Goal: Transaction & Acquisition: Download file/media

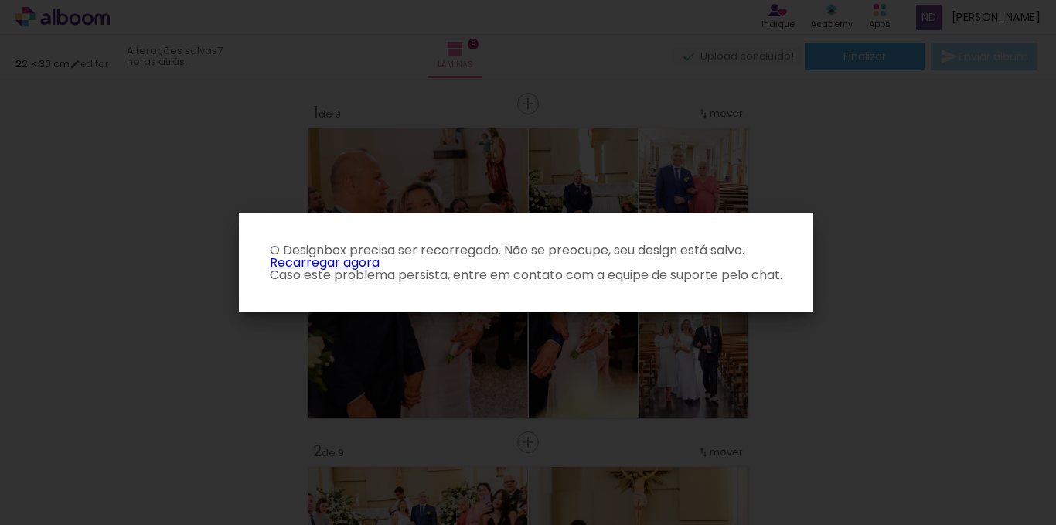
scroll to position [0, 2106]
click at [875, 189] on iron-overlay-backdrop at bounding box center [528, 262] width 1056 height 525
click at [361, 261] on link "Recarregar agora" at bounding box center [325, 263] width 110 height 18
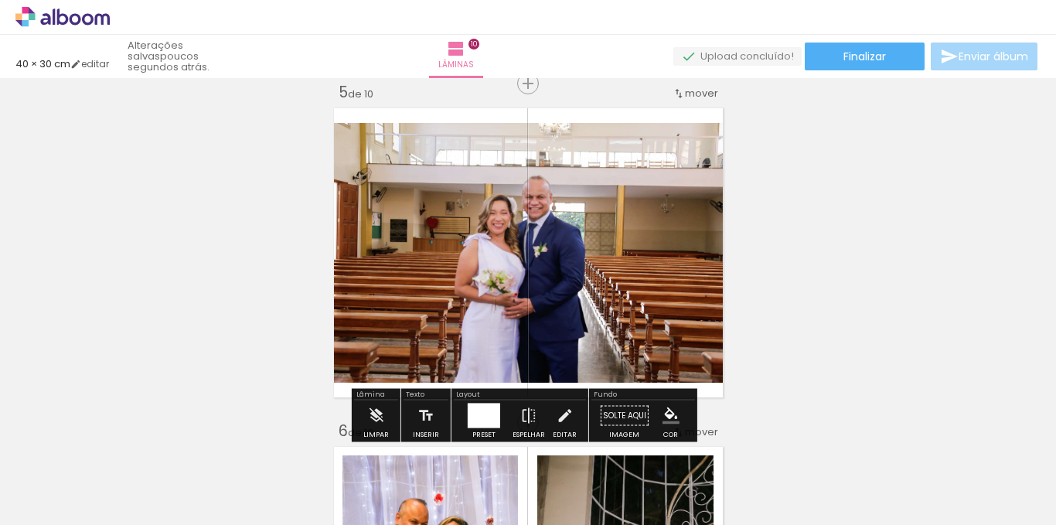
scroll to position [0, 1001]
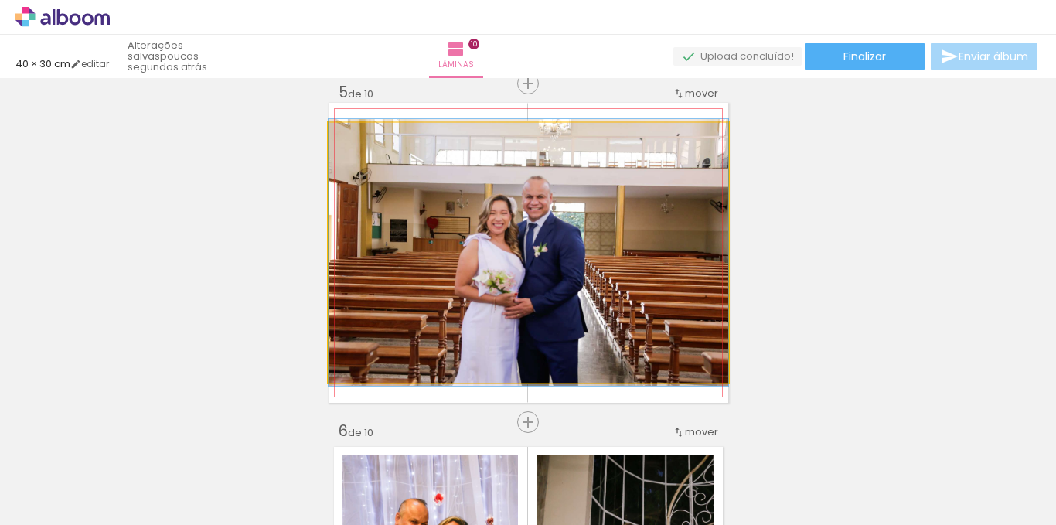
click at [551, 255] on quentale-photo at bounding box center [529, 253] width 400 height 260
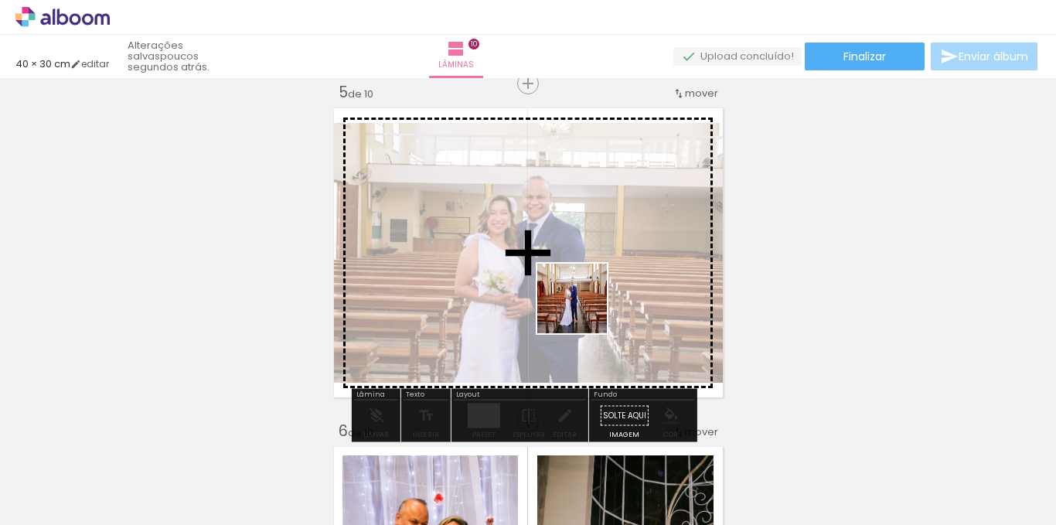
drag, startPoint x: 629, startPoint y: 476, endPoint x: 584, endPoint y: 310, distance: 172.4
click at [584, 310] on quentale-workspace at bounding box center [528, 262] width 1056 height 525
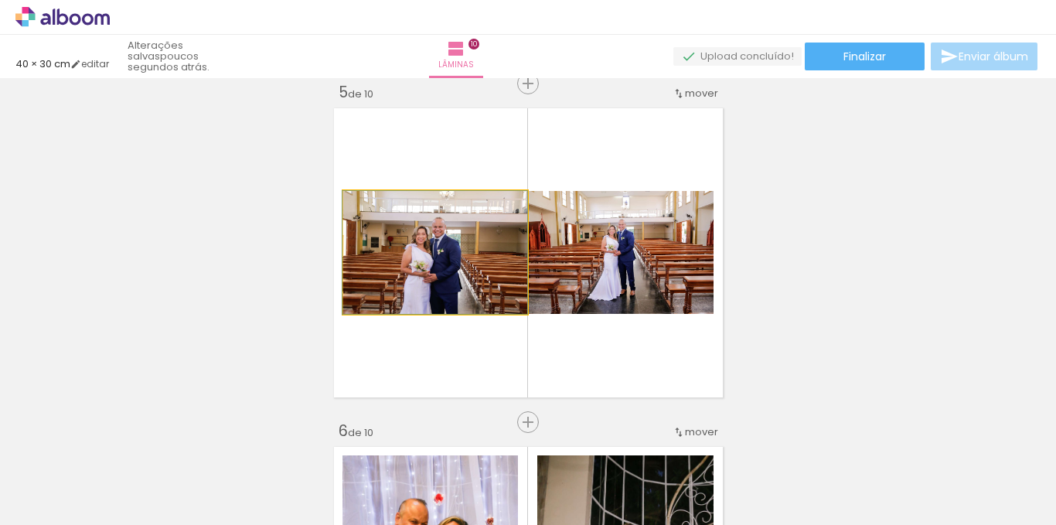
click at [420, 301] on quentale-photo at bounding box center [435, 252] width 184 height 123
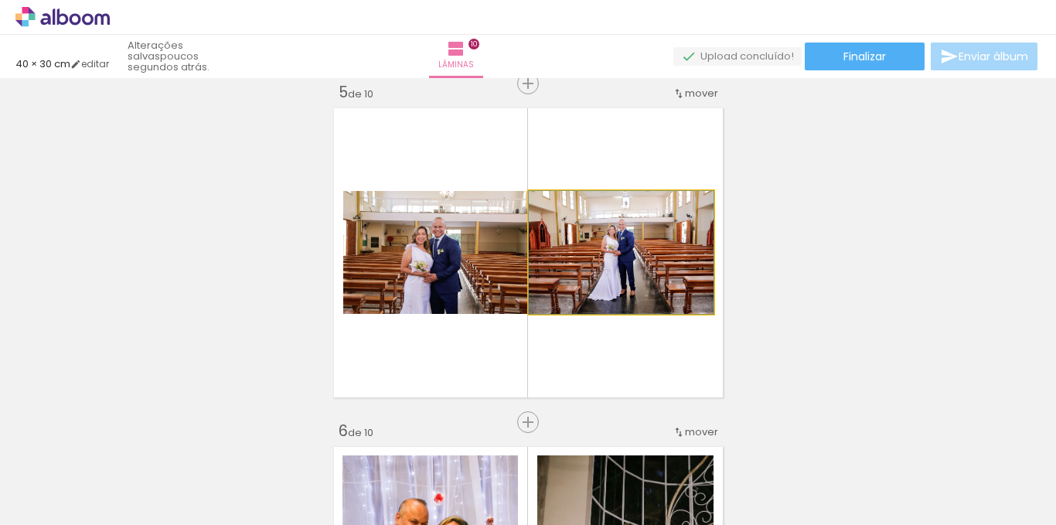
click at [624, 281] on quentale-photo at bounding box center [621, 252] width 185 height 123
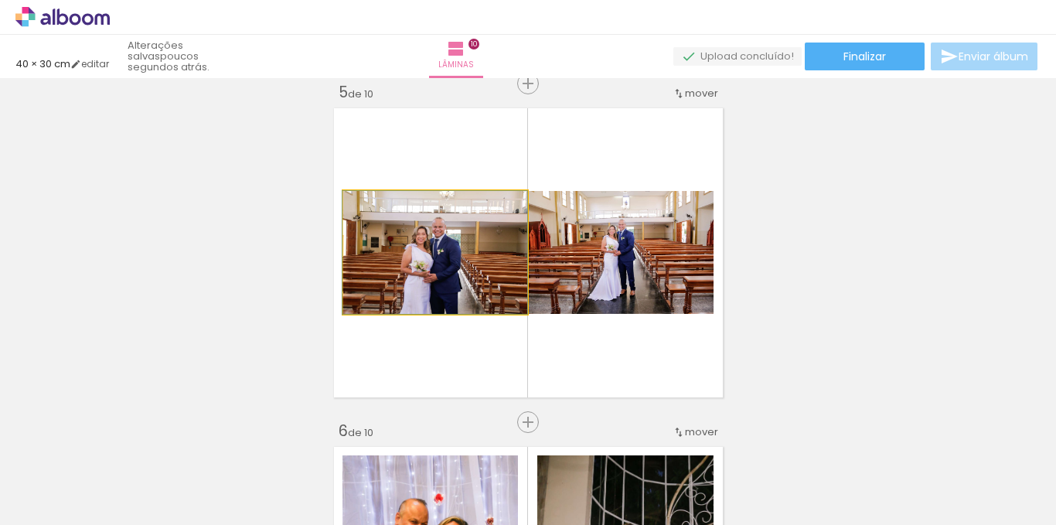
click at [402, 285] on quentale-photo at bounding box center [435, 252] width 184 height 123
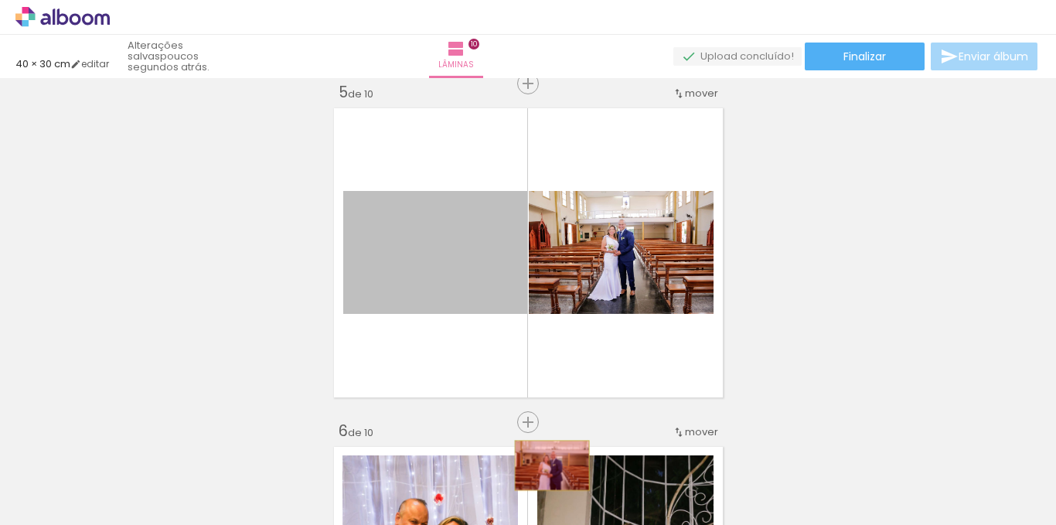
drag, startPoint x: 402, startPoint y: 285, endPoint x: 546, endPoint y: 465, distance: 231.1
click at [546, 465] on quentale-workspace at bounding box center [528, 262] width 1056 height 525
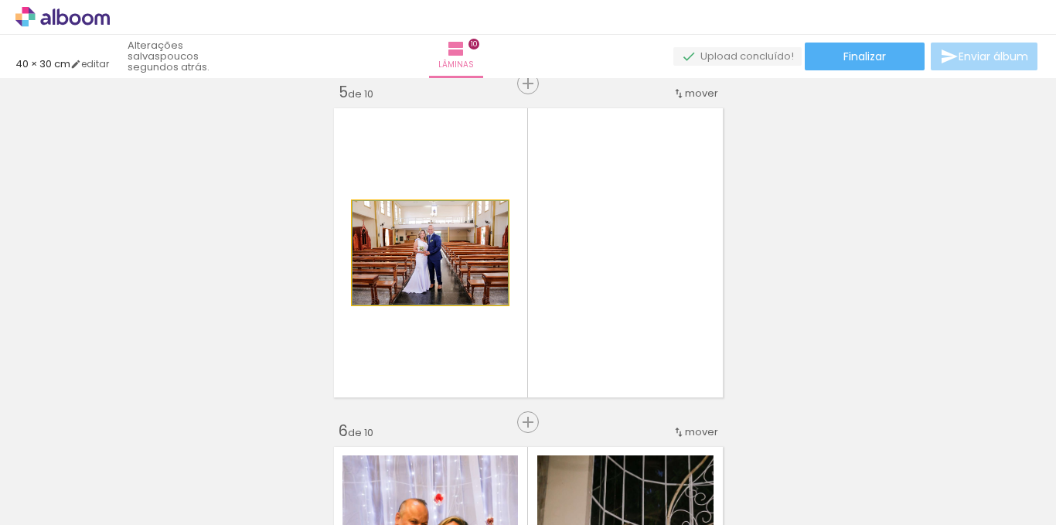
click at [448, 285] on quentale-photo at bounding box center [430, 253] width 155 height 104
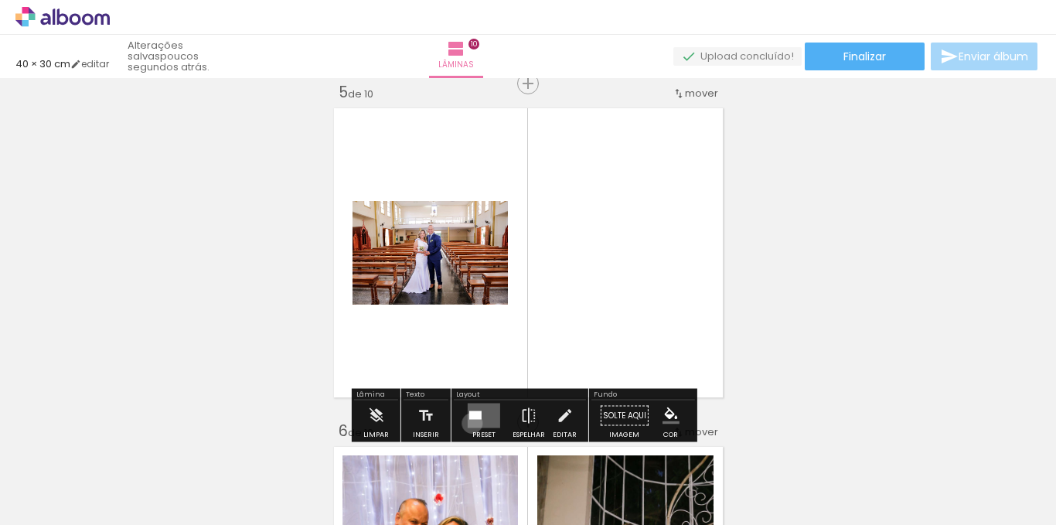
click at [469, 423] on quentale-layouter at bounding box center [484, 416] width 32 height 25
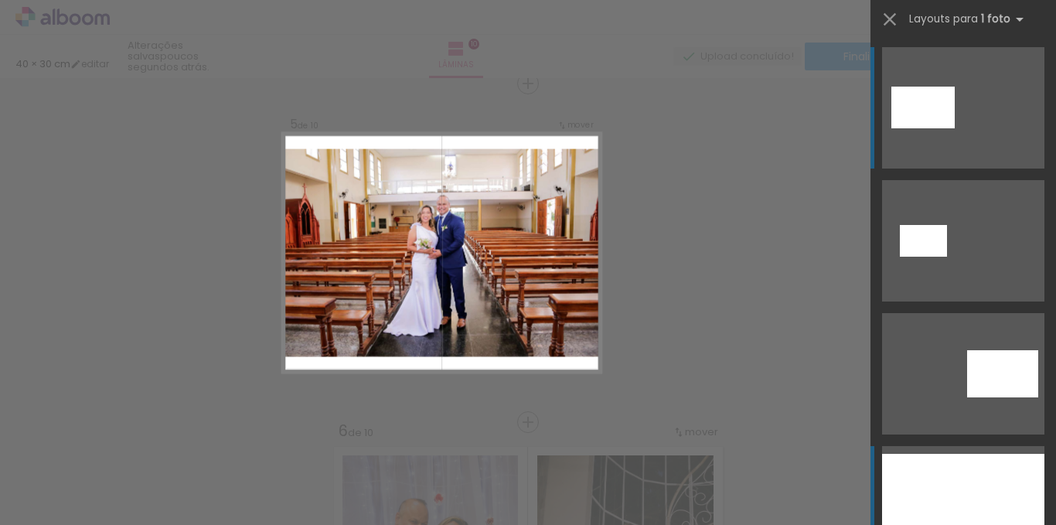
click at [963, 476] on div at bounding box center [963, 507] width 162 height 106
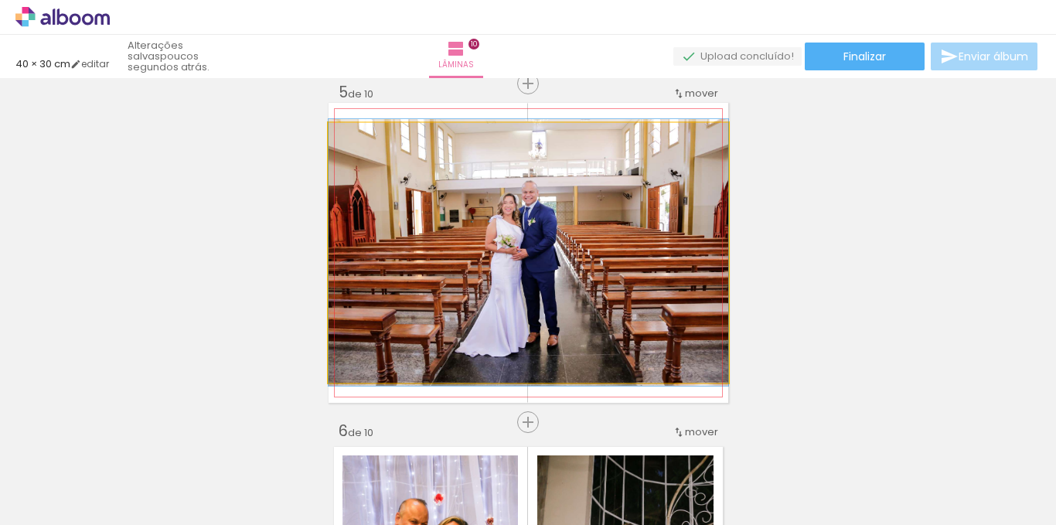
click at [602, 283] on quentale-photo at bounding box center [529, 253] width 400 height 260
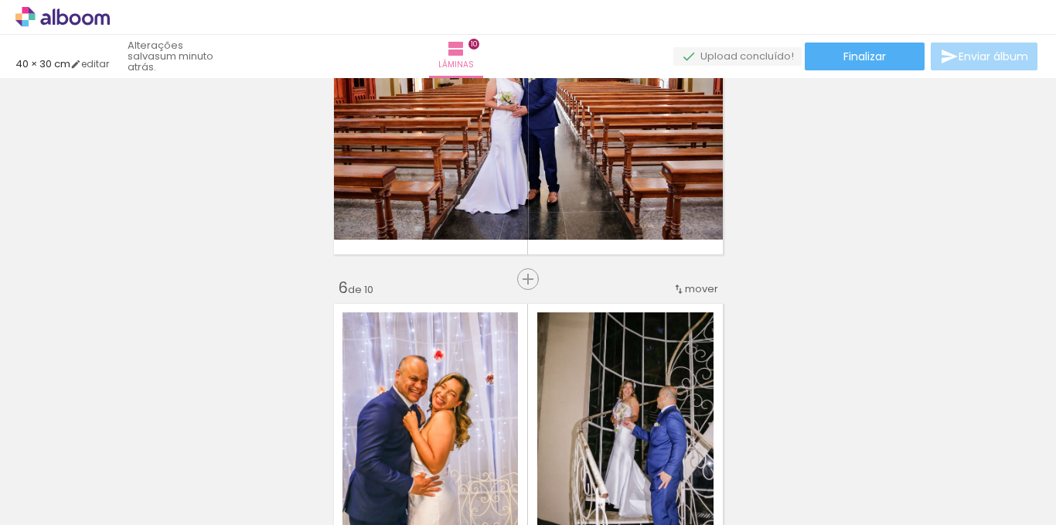
scroll to position [1496, 0]
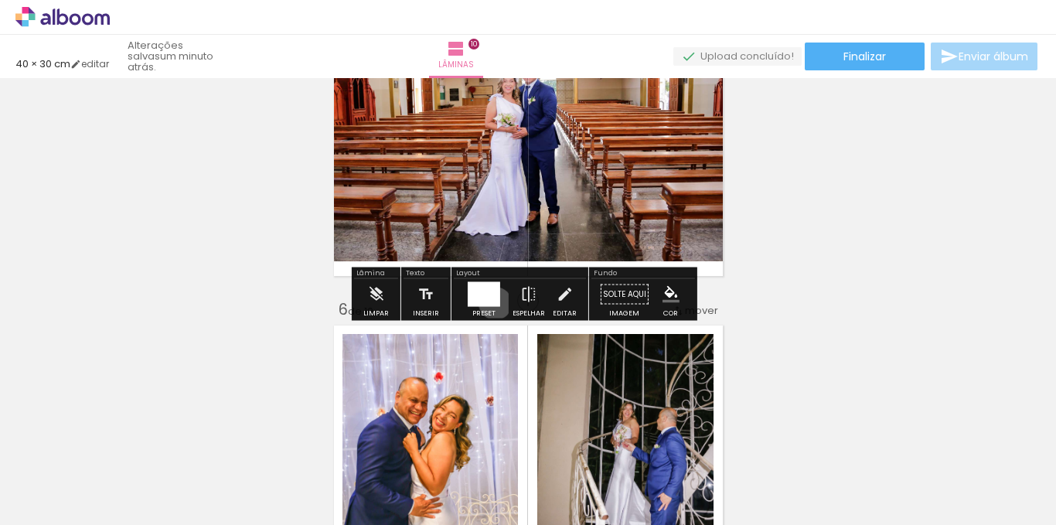
click at [492, 303] on div at bounding box center [484, 294] width 32 height 25
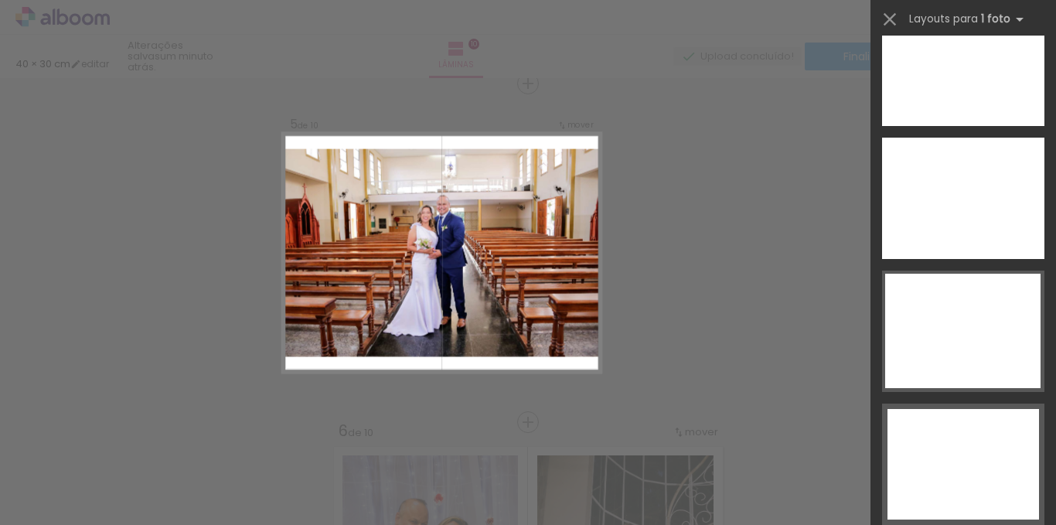
scroll to position [6666, 0]
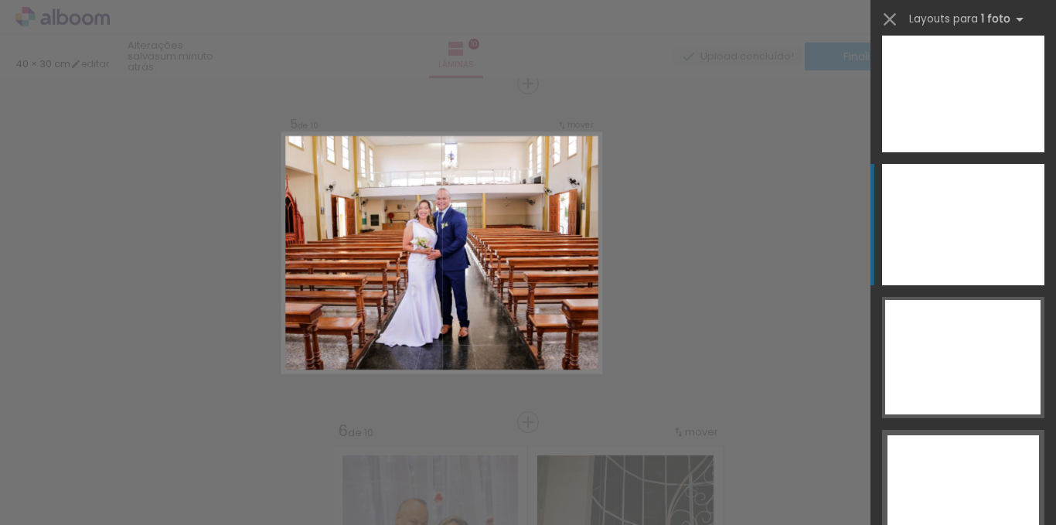
click at [907, 222] on div at bounding box center [963, 224] width 162 height 121
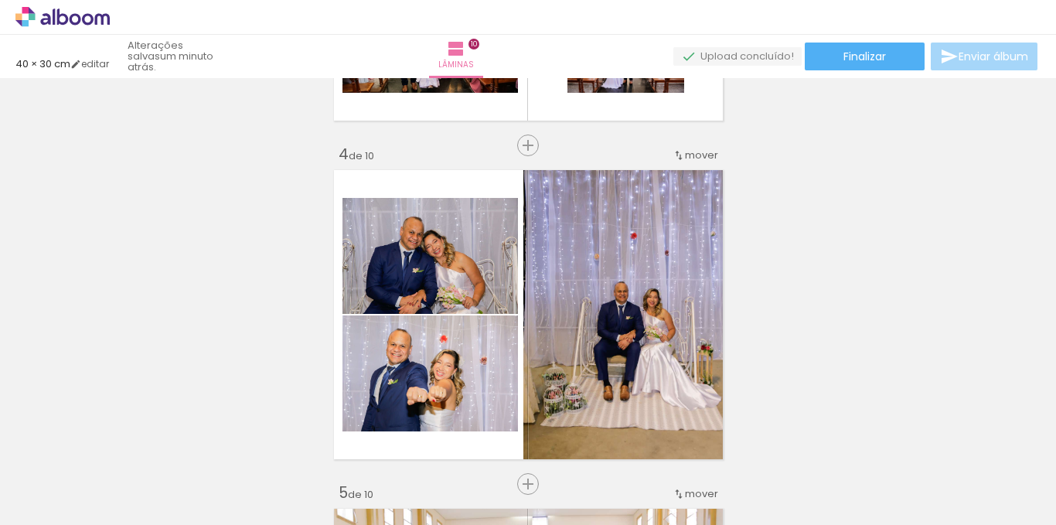
scroll to position [1225, 0]
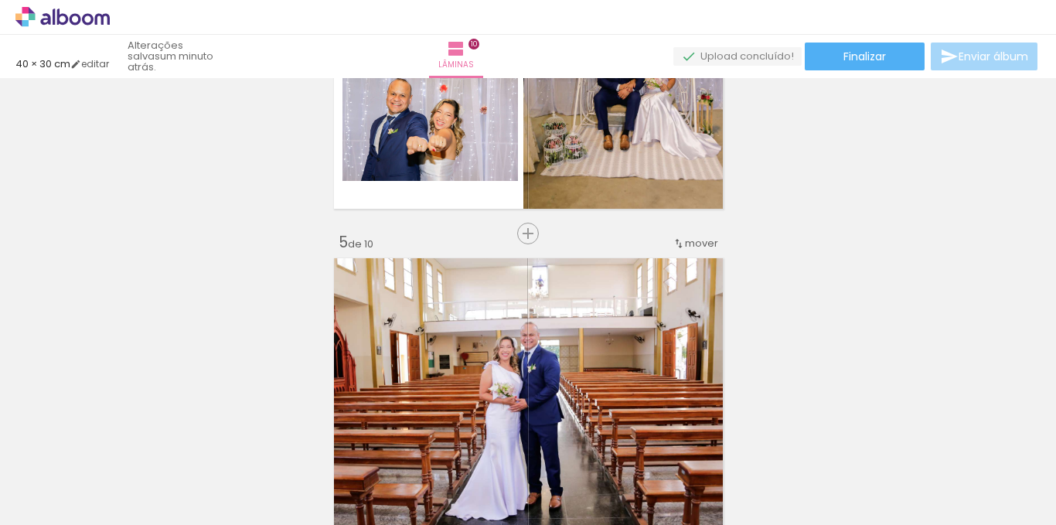
click at [695, 251] on div "mover" at bounding box center [696, 243] width 46 height 26
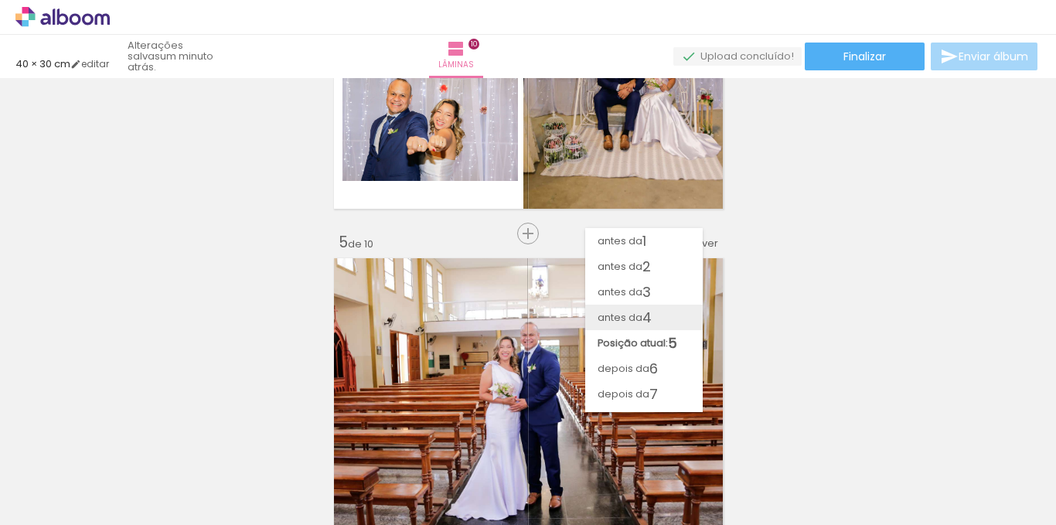
click at [678, 312] on paper-item "antes da 4" at bounding box center [644, 318] width 118 height 26
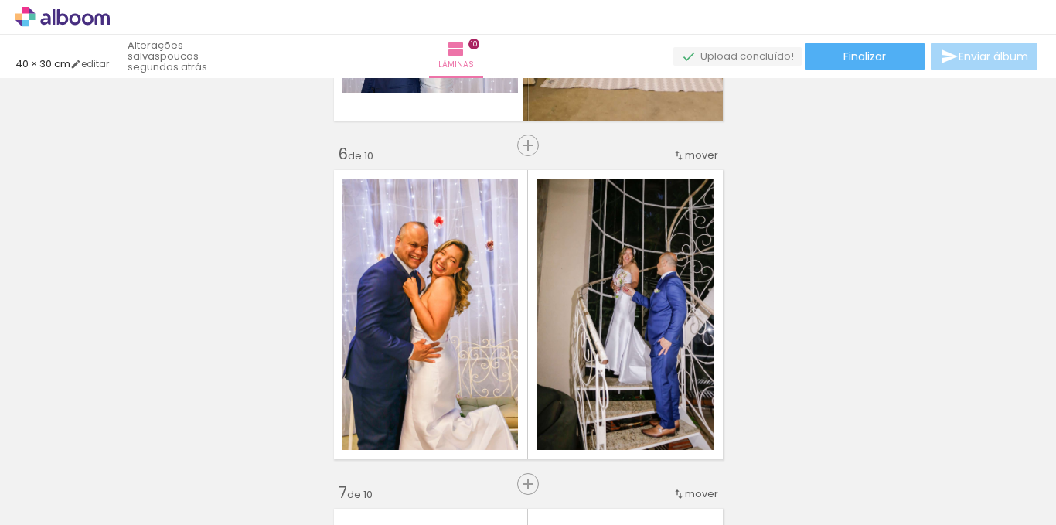
scroll to position [1637, 0]
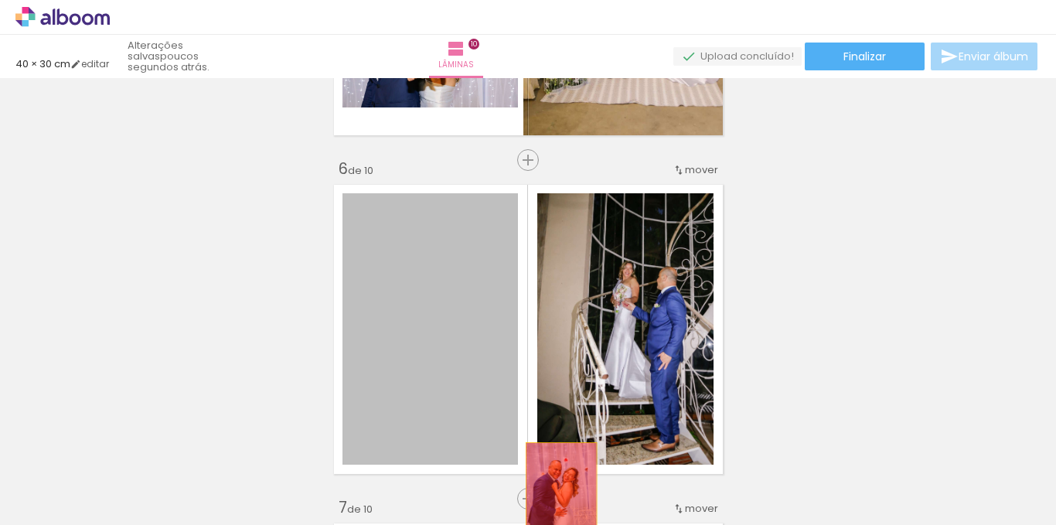
drag, startPoint x: 406, startPoint y: 330, endPoint x: 555, endPoint y: 497, distance: 224.0
click at [555, 497] on quentale-workspace at bounding box center [528, 262] width 1056 height 525
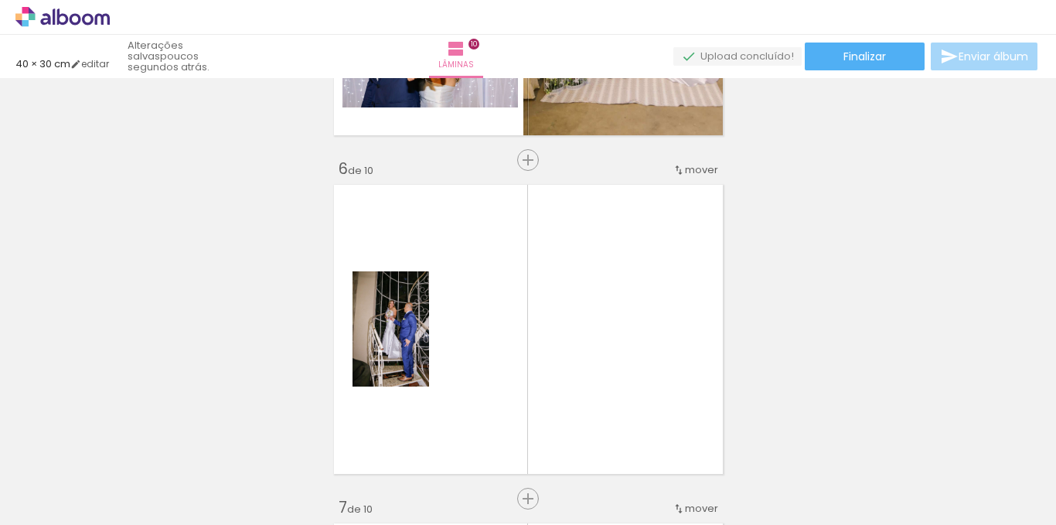
scroll to position [0, 1369]
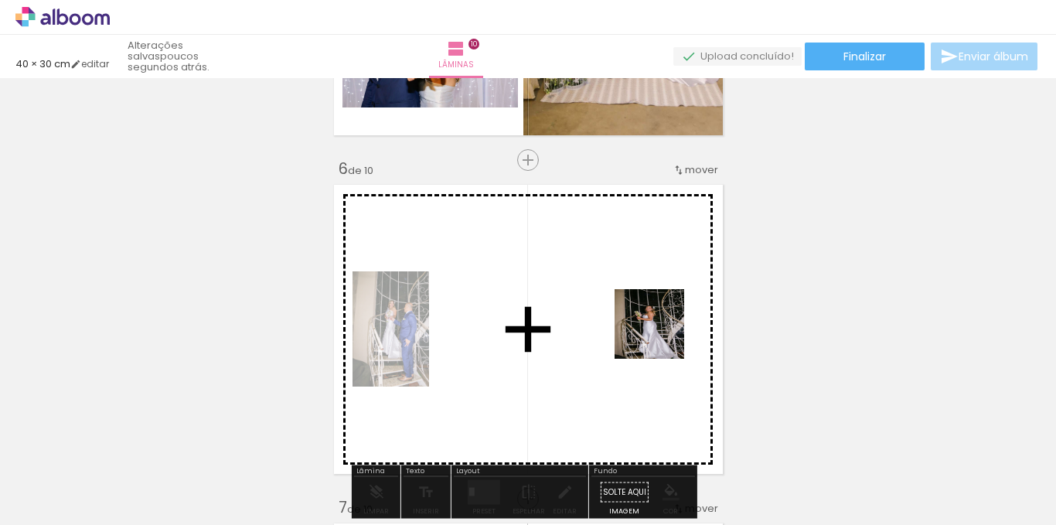
drag, startPoint x: 773, startPoint y: 492, endPoint x: 660, endPoint y: 334, distance: 194.0
click at [660, 334] on quentale-workspace at bounding box center [528, 262] width 1056 height 525
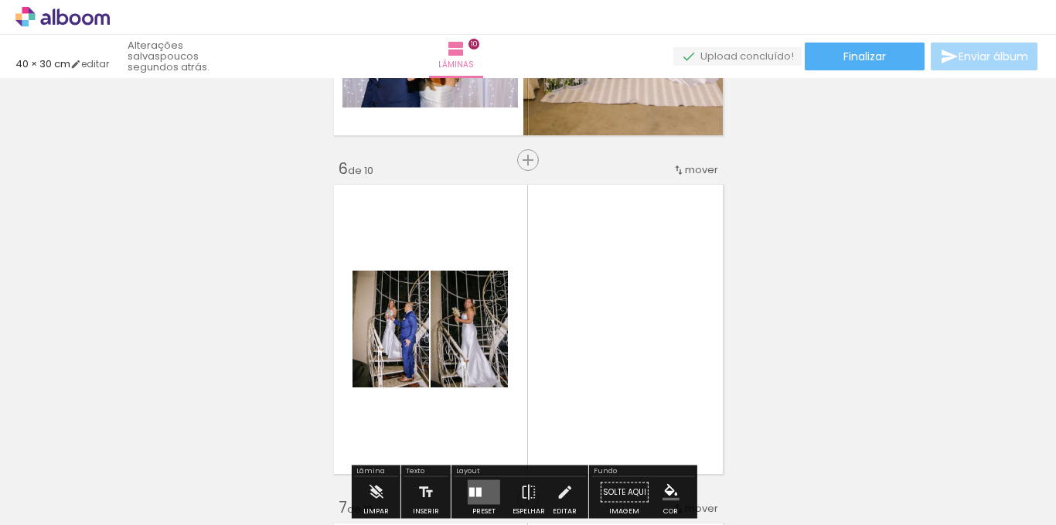
scroll to position [1780, 0]
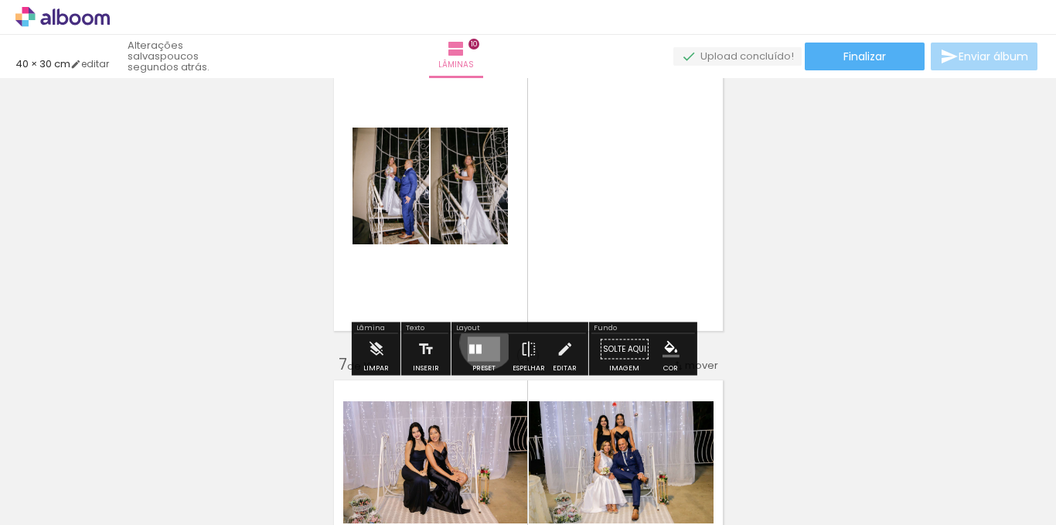
click at [483, 343] on quentale-layouter at bounding box center [484, 349] width 32 height 25
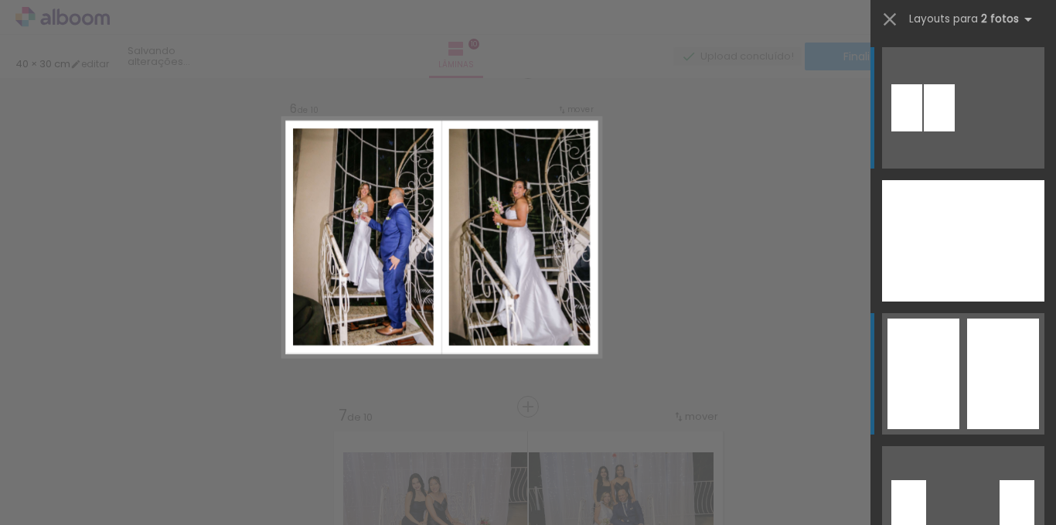
scroll to position [1713, 0]
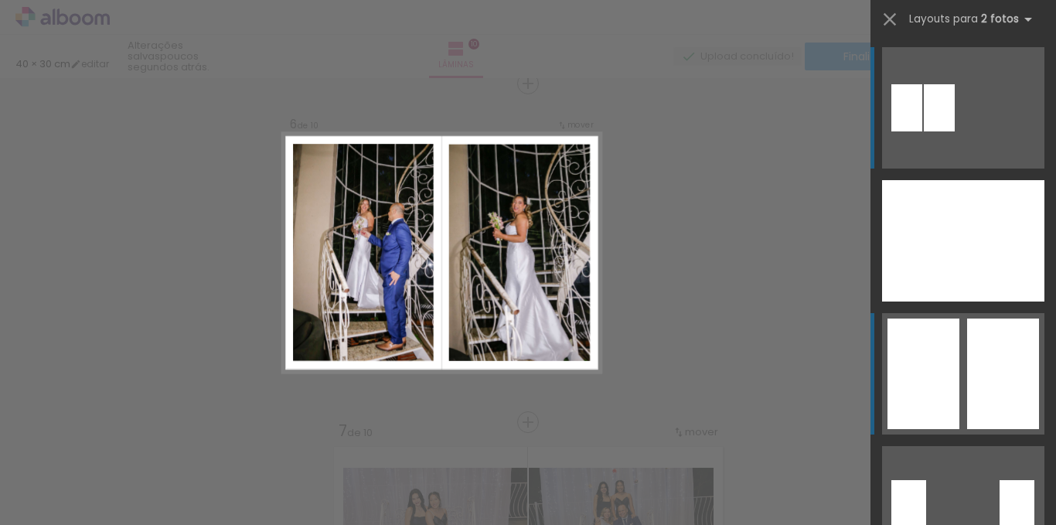
click at [985, 368] on div at bounding box center [1003, 374] width 72 height 111
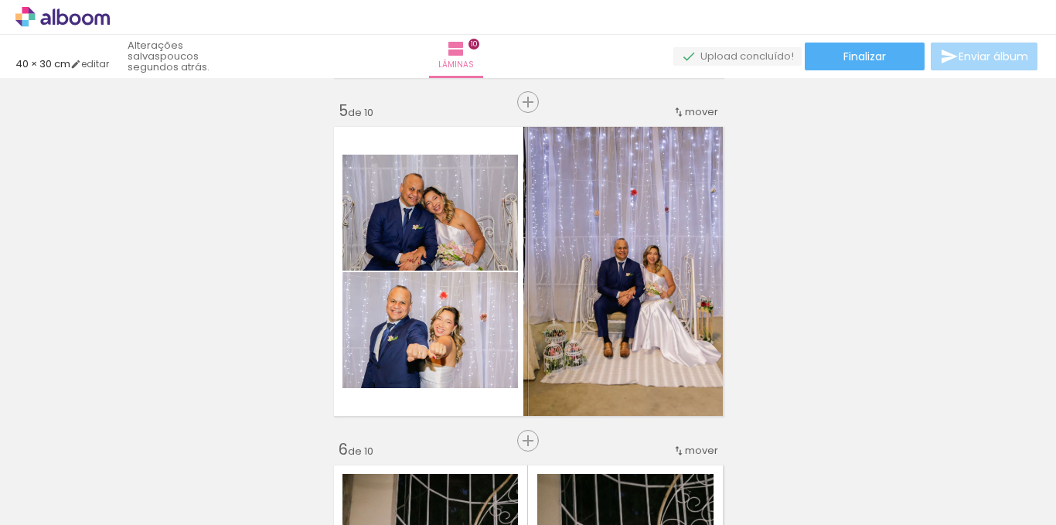
scroll to position [1342, 0]
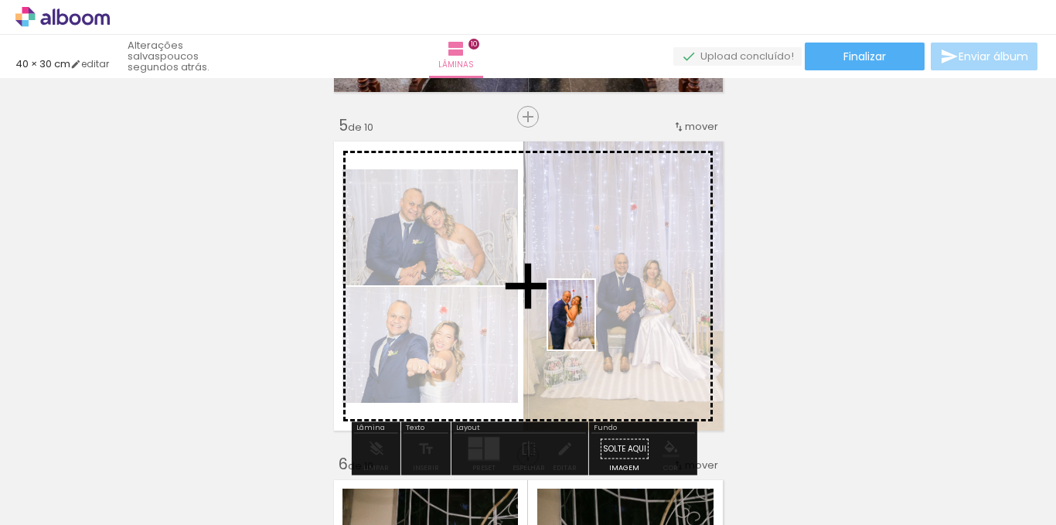
drag, startPoint x: 708, startPoint y: 472, endPoint x: 595, endPoint y: 326, distance: 184.7
click at [595, 326] on quentale-workspace at bounding box center [528, 262] width 1056 height 525
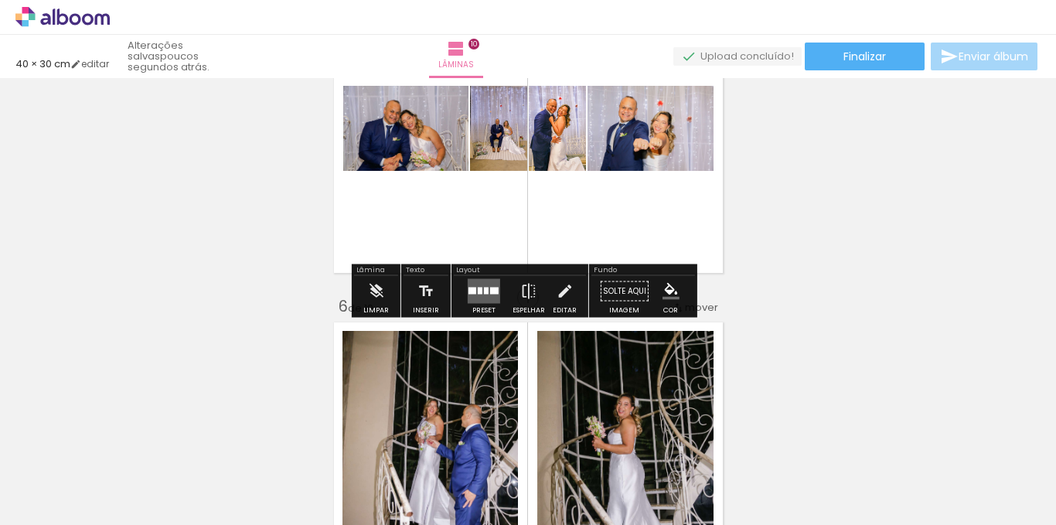
scroll to position [1513, 0]
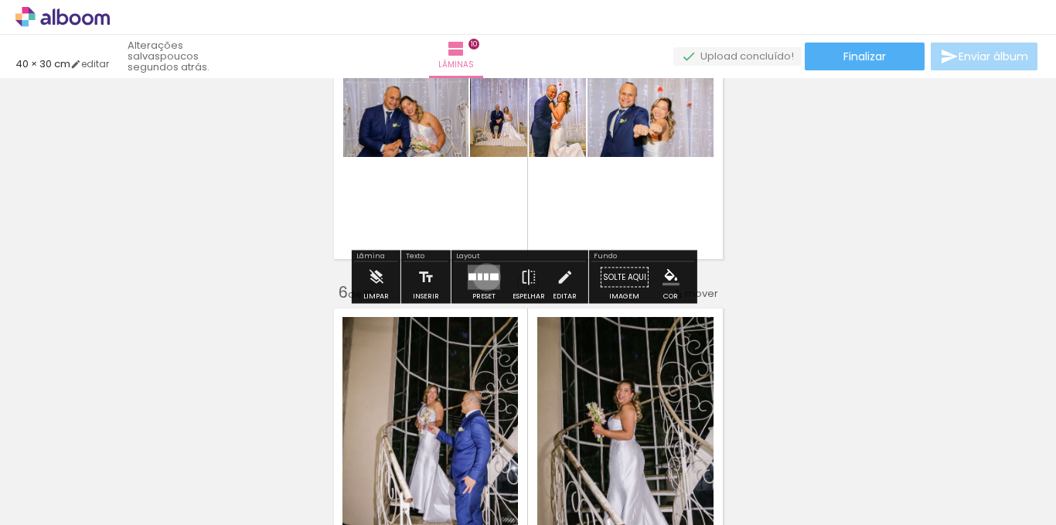
click at [484, 277] on div at bounding box center [486, 277] width 5 height 7
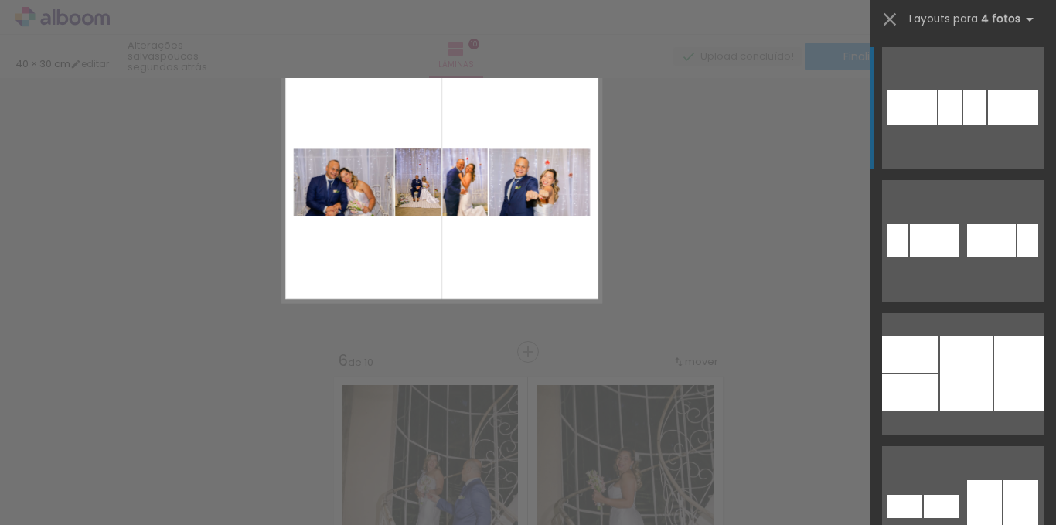
scroll to position [1375, 0]
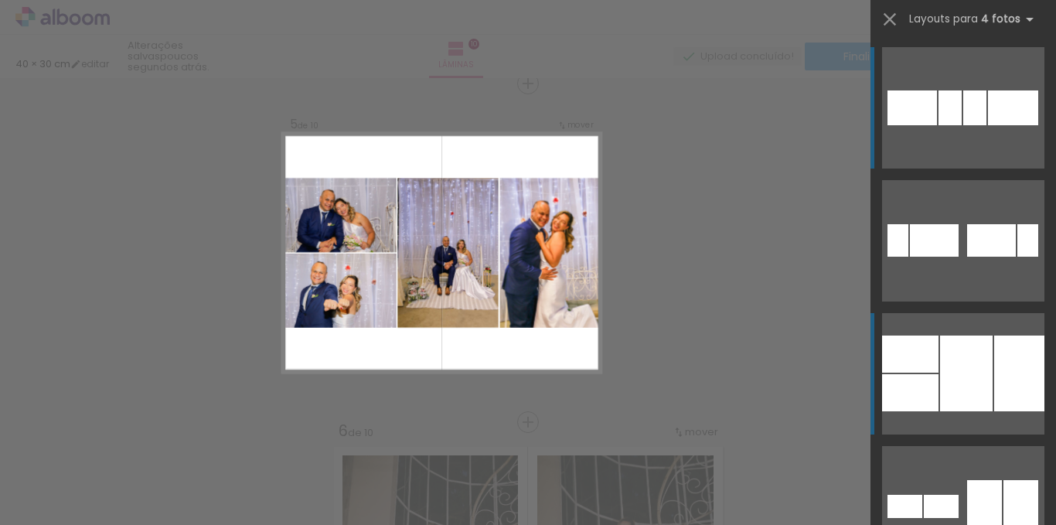
click at [974, 346] on div at bounding box center [966, 374] width 53 height 76
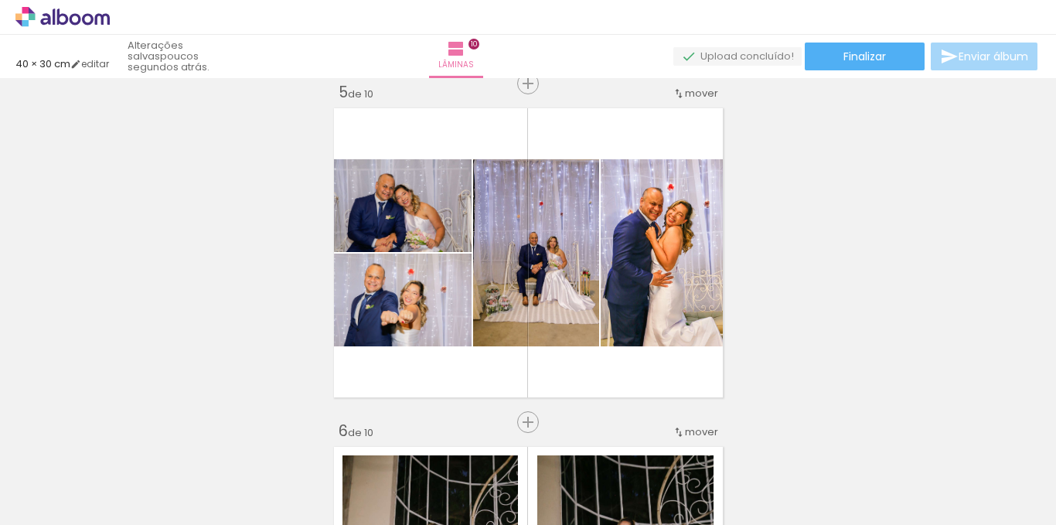
scroll to position [0, 0]
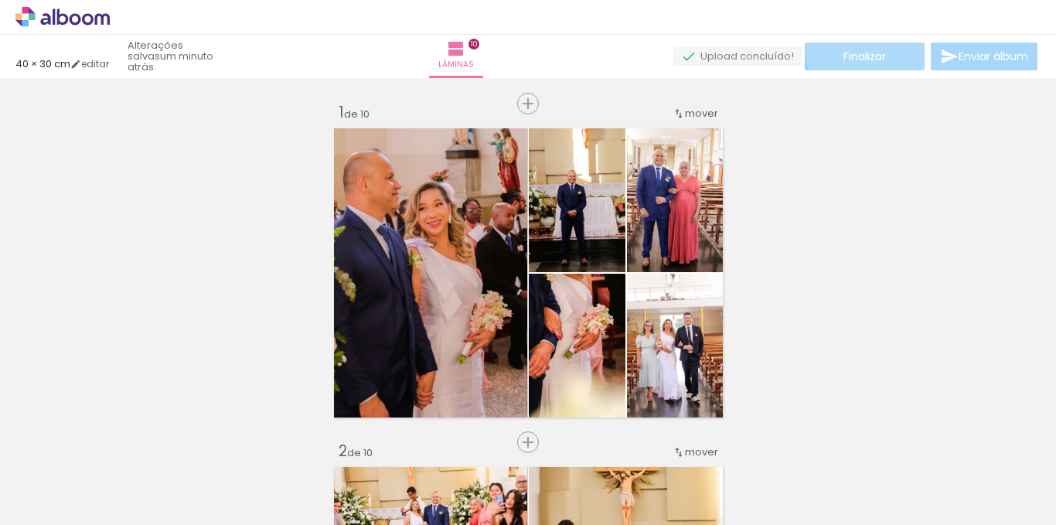
click at [865, 51] on span "Finalizar" at bounding box center [865, 56] width 43 height 11
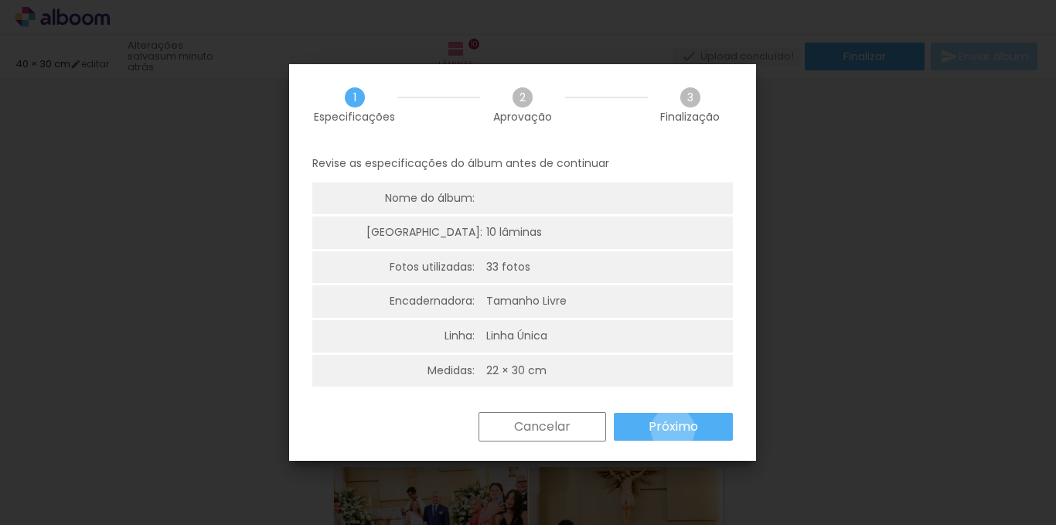
click at [0, 0] on slot "Próximo" at bounding box center [0, 0] width 0 height 0
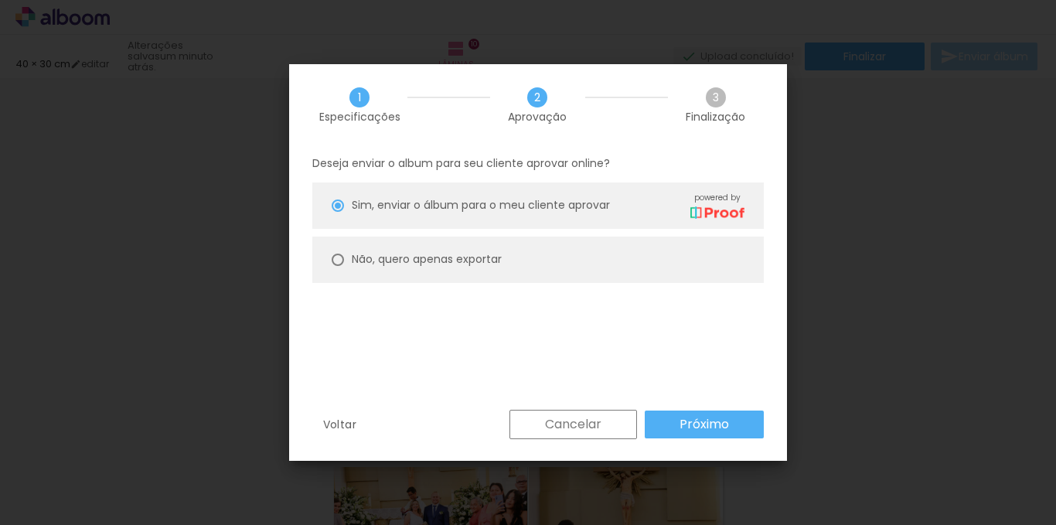
click at [0, 0] on slot "Não, quero apenas exportar" at bounding box center [0, 0] width 0 height 0
type paper-radio-button "on"
click at [0, 0] on slot "Próximo" at bounding box center [0, 0] width 0 height 0
type input "Alta, 300 DPI"
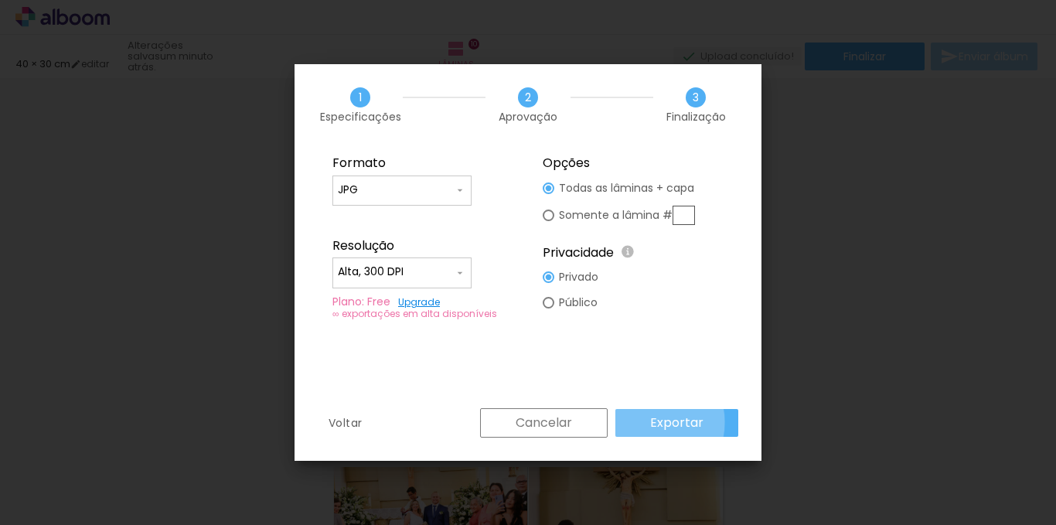
click at [651, 422] on paper-button "Exportar" at bounding box center [676, 423] width 123 height 28
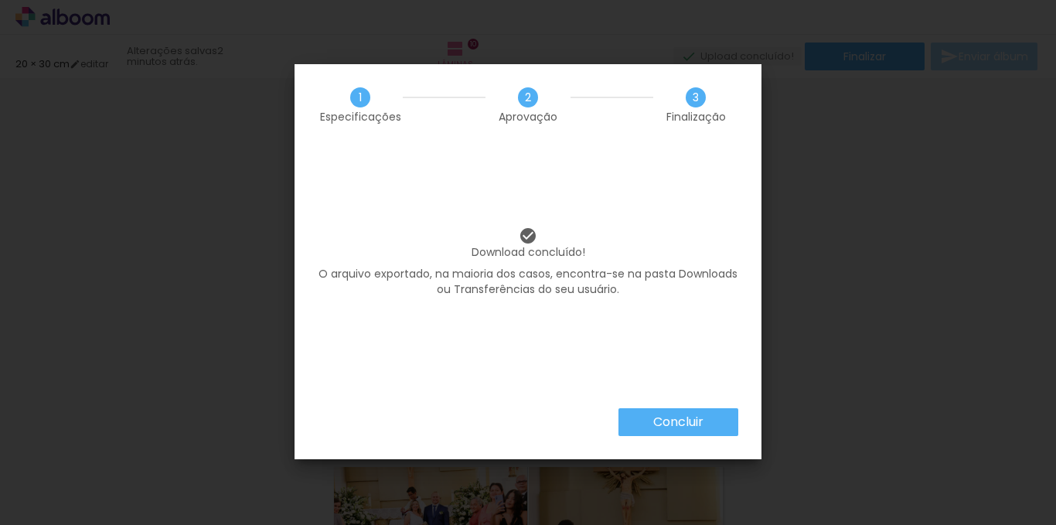
scroll to position [0, 1369]
click at [716, 415] on paper-button "Concluir" at bounding box center [679, 422] width 120 height 28
